Goal: Task Accomplishment & Management: Use online tool/utility

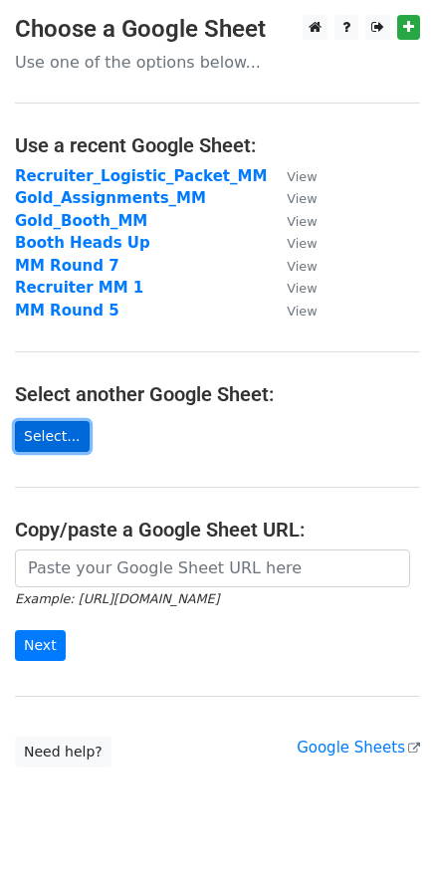
click at [63, 429] on link "Select..." at bounding box center [52, 436] width 75 height 31
click at [64, 438] on link "Select..." at bounding box center [52, 436] width 75 height 31
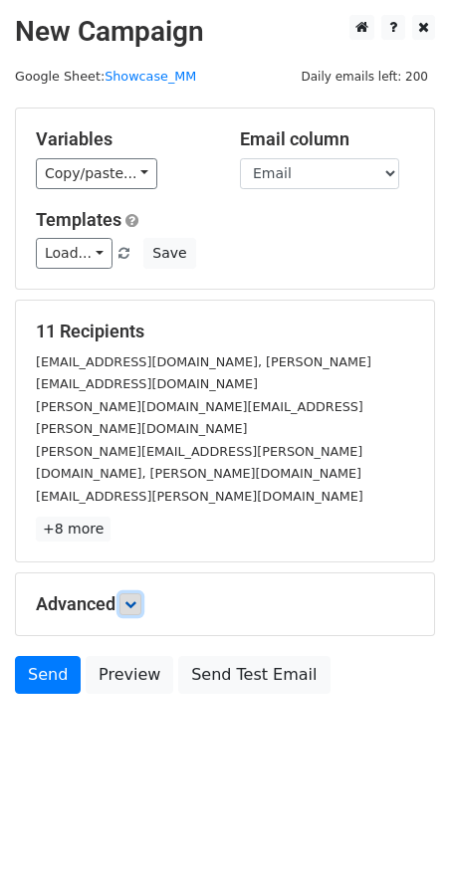
click at [130, 598] on icon at bounding box center [130, 604] width 12 height 12
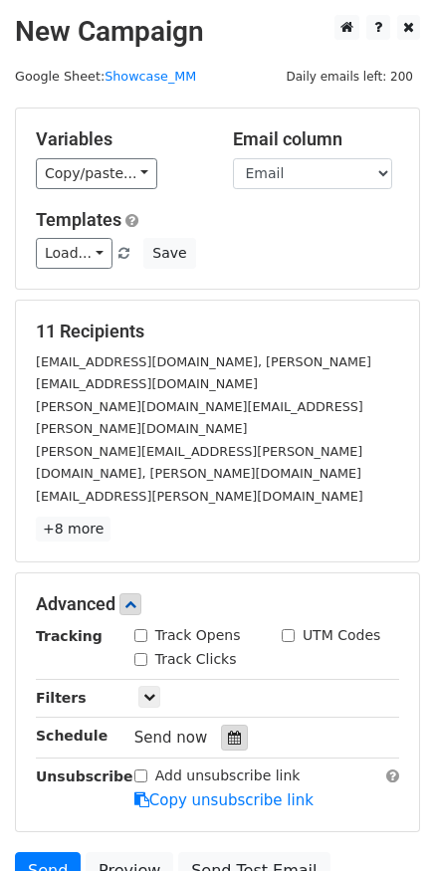
click at [228, 731] on icon at bounding box center [234, 738] width 13 height 14
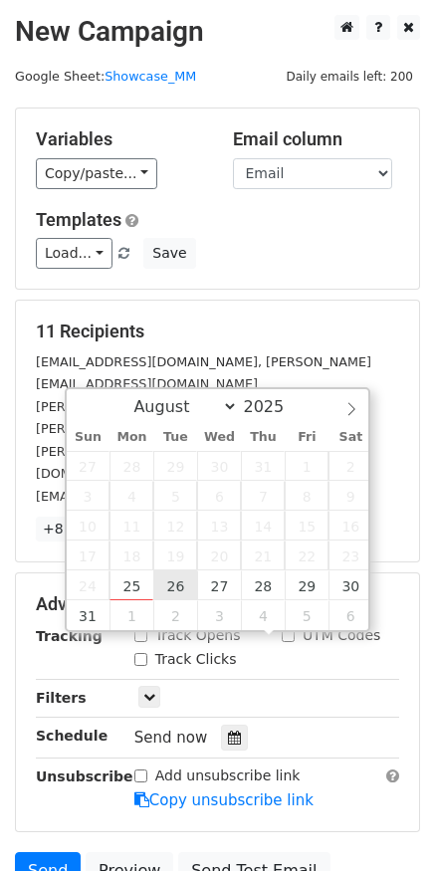
type input "2025-08-26 12:00"
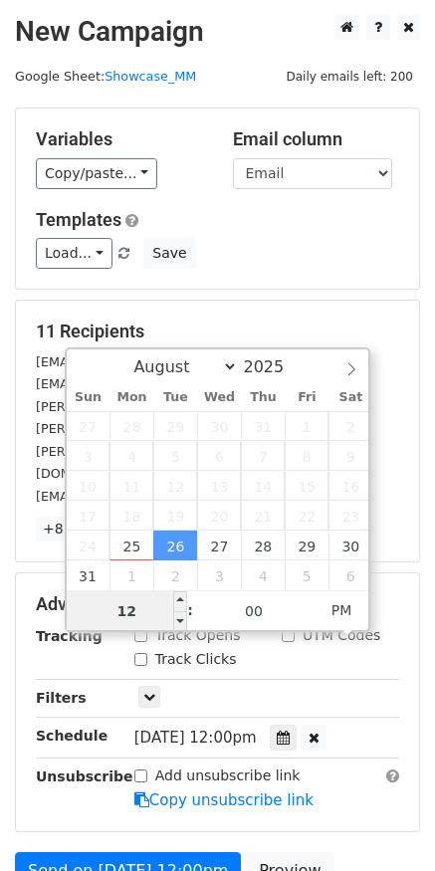
click at [157, 613] on input "12" at bounding box center [127, 611] width 121 height 40
type input "8"
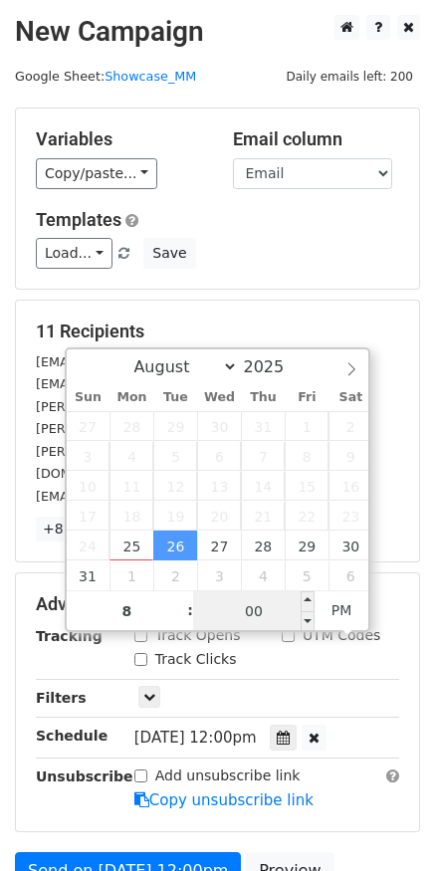
type input "2025-08-26 20:00"
type input "08"
click at [272, 610] on input "00" at bounding box center [253, 611] width 121 height 40
type input "30"
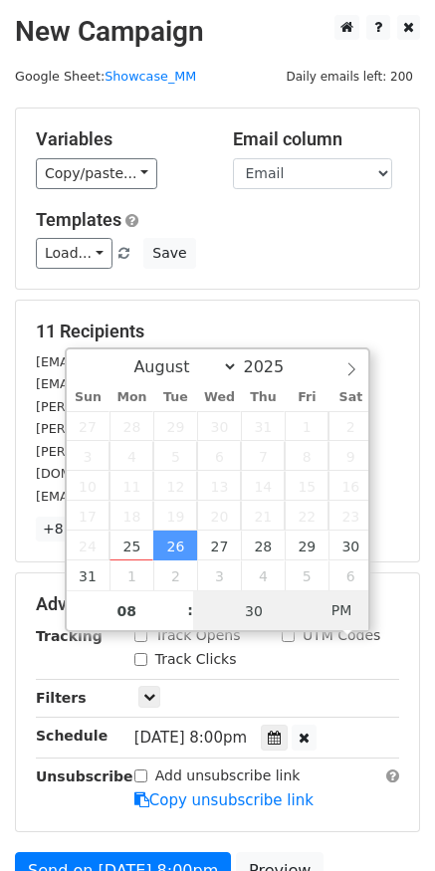
type input "2025-08-26 08:30"
click at [345, 607] on span "AM" at bounding box center [342, 610] width 55 height 40
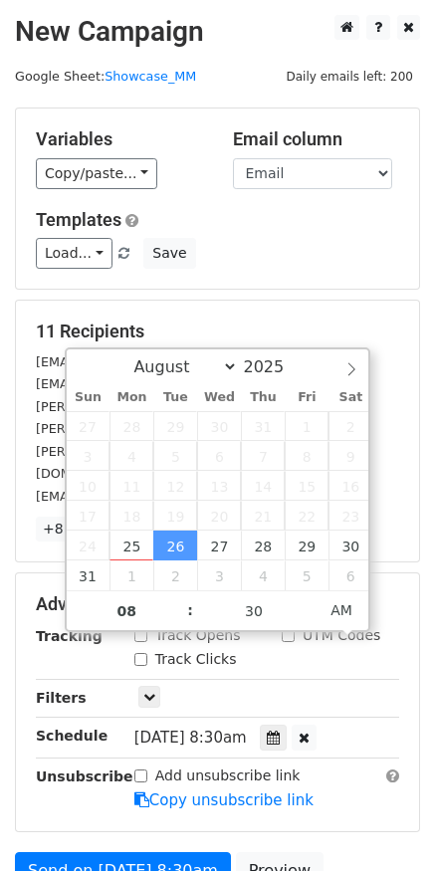
click at [387, 721] on div "Advanced Tracking Track Opens UTM Codes Track Clicks Filters Only include sprea…" at bounding box center [217, 702] width 403 height 258
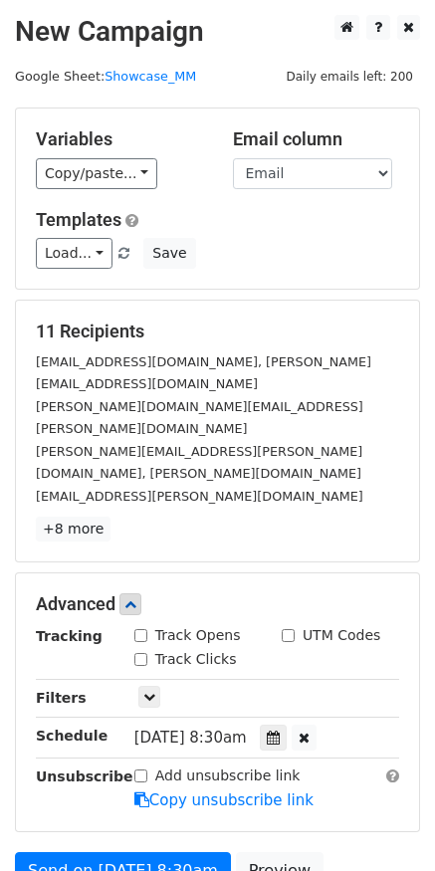
scroll to position [58, 0]
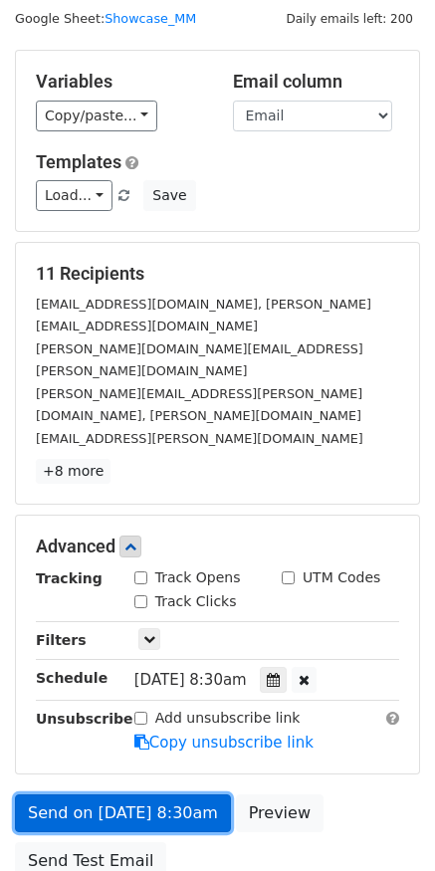
click at [171, 794] on link "Send on Aug 26 at 8:30am" at bounding box center [123, 813] width 216 height 38
